Goal: Check status

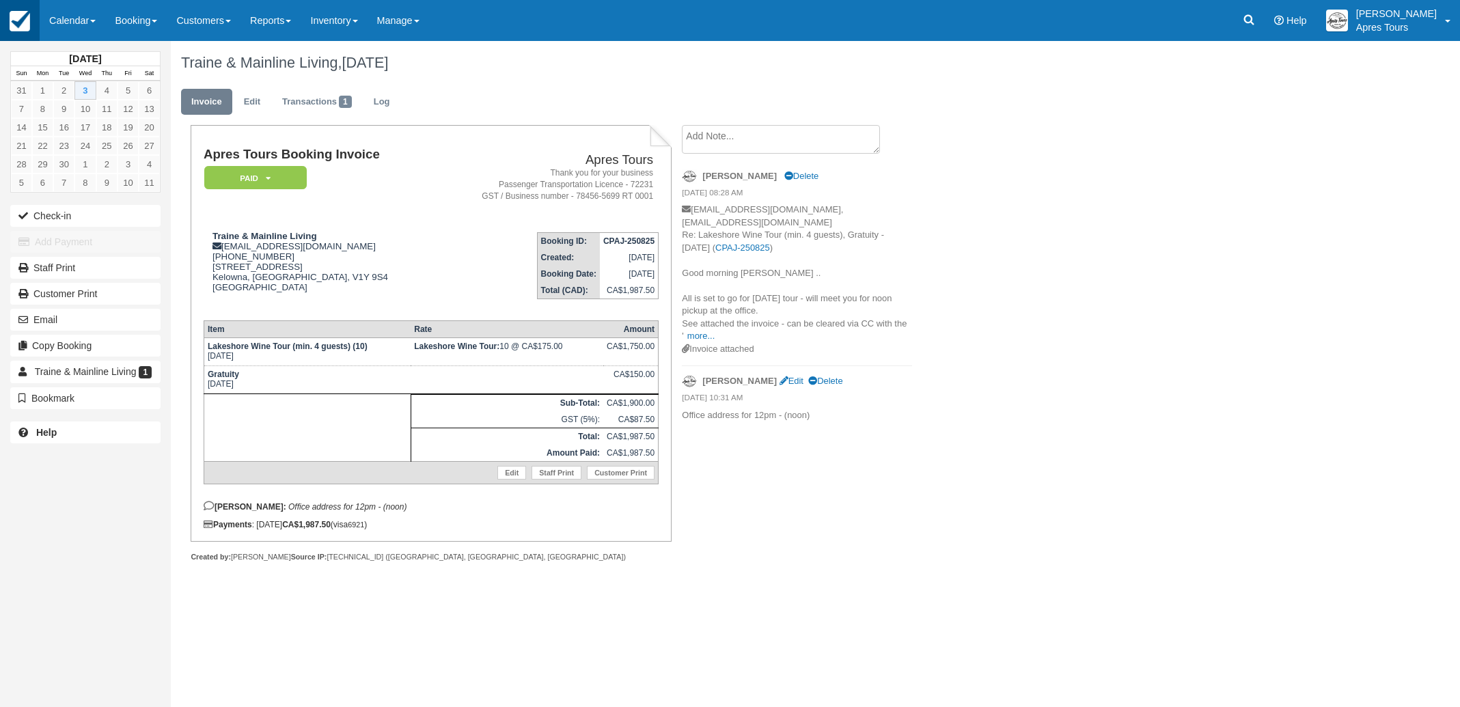
click at [23, 28] on img at bounding box center [20, 21] width 20 height 20
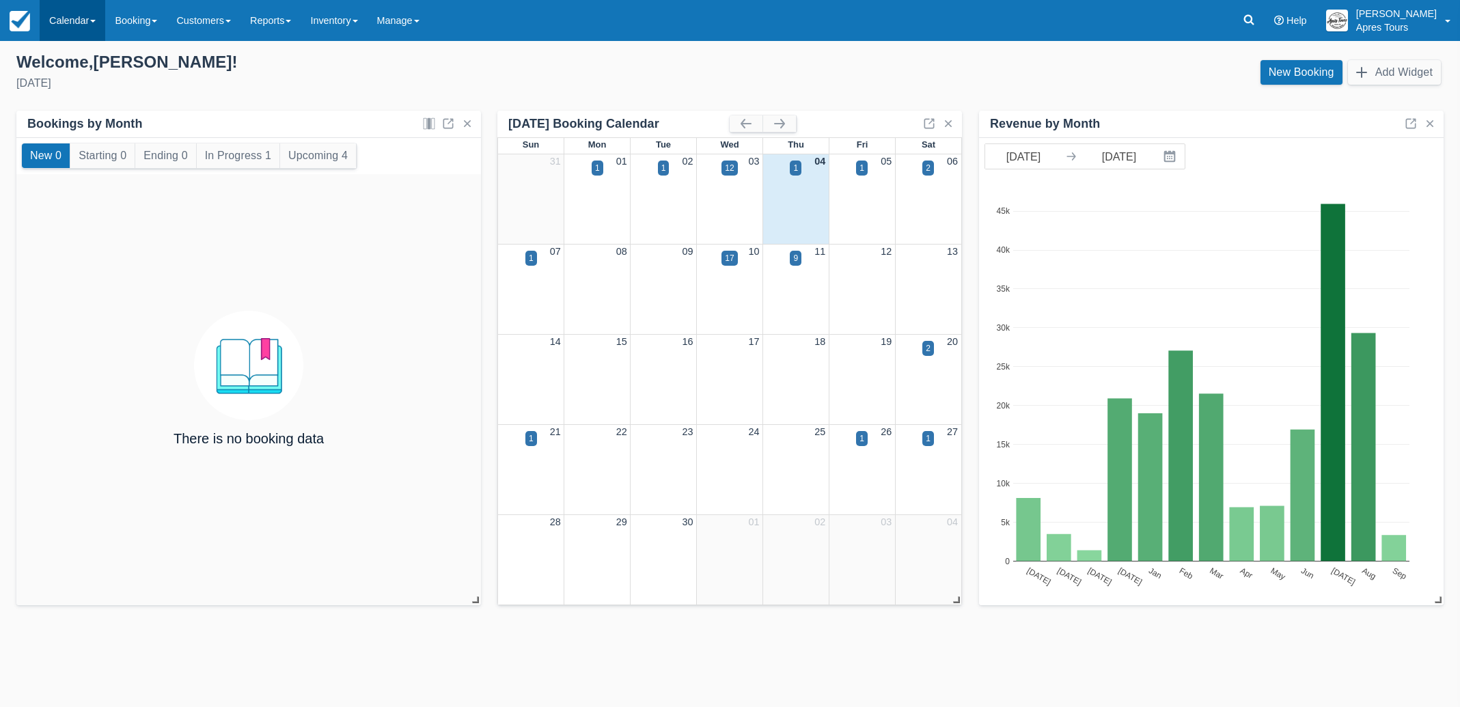
click at [71, 23] on link "Calendar" at bounding box center [73, 20] width 66 height 41
click at [66, 120] on link "Month" at bounding box center [94, 129] width 108 height 29
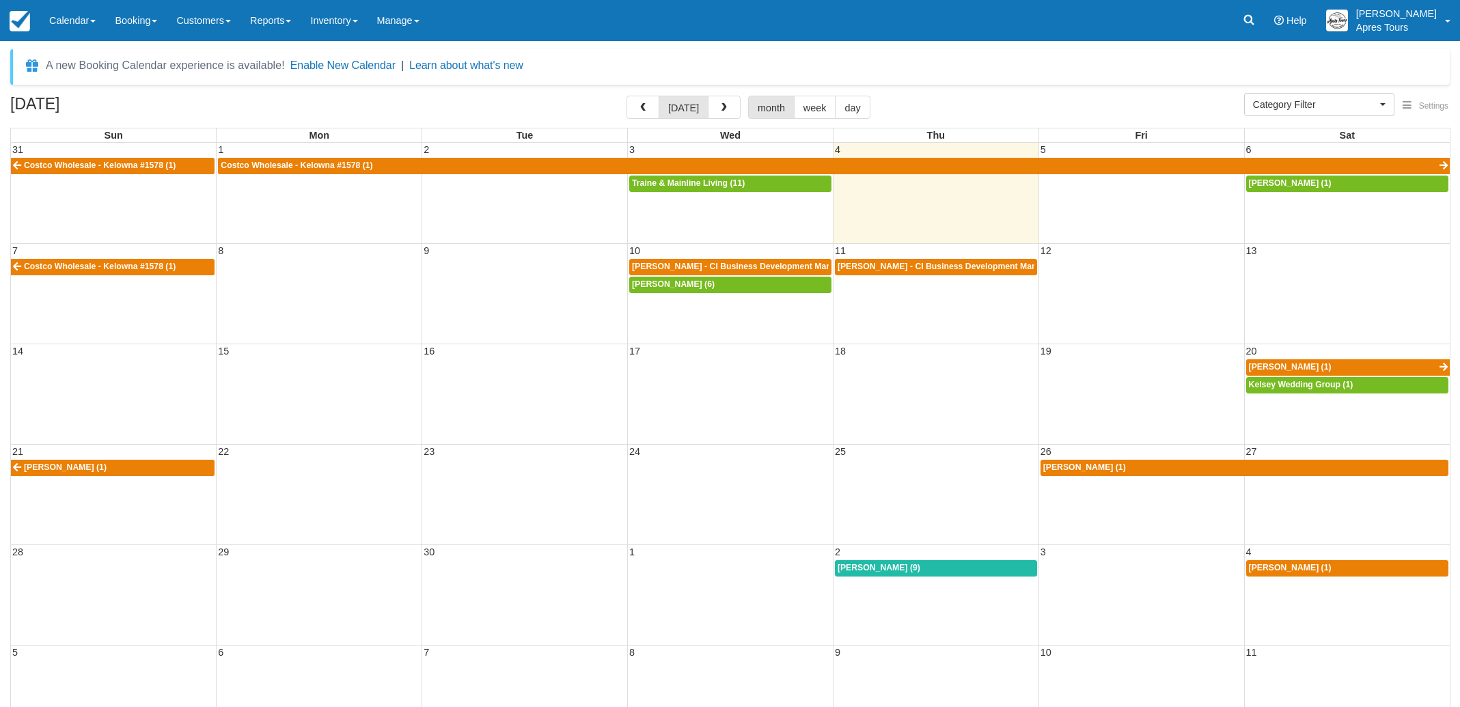
select select
click at [756, 266] on span "[PERSON_NAME] - CI Business Development Manager (11)" at bounding box center [749, 267] width 234 height 10
select select
click at [911, 270] on span "Adam Webster - CI Business Development Manager (9)" at bounding box center [953, 267] width 230 height 10
select select
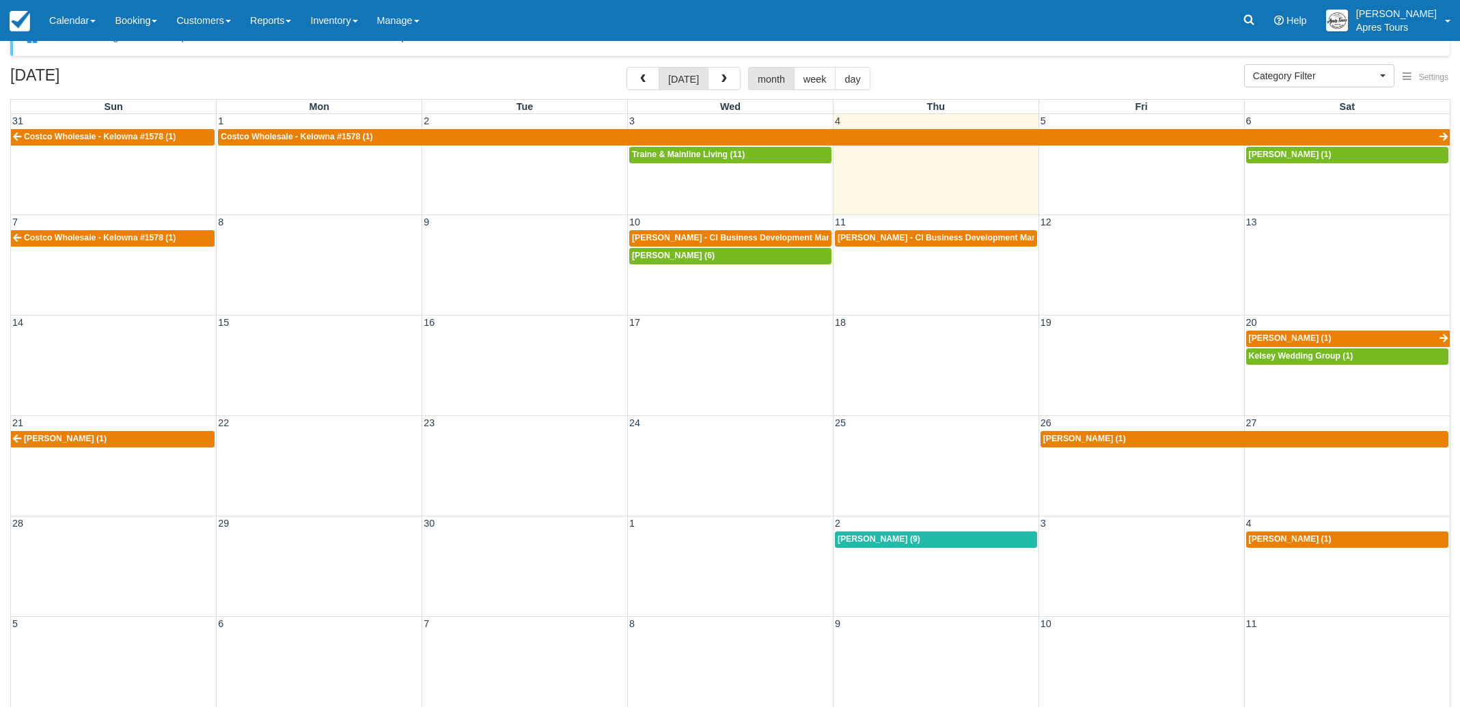
scroll to position [40, 0]
